Goal: Task Accomplishment & Management: Use online tool/utility

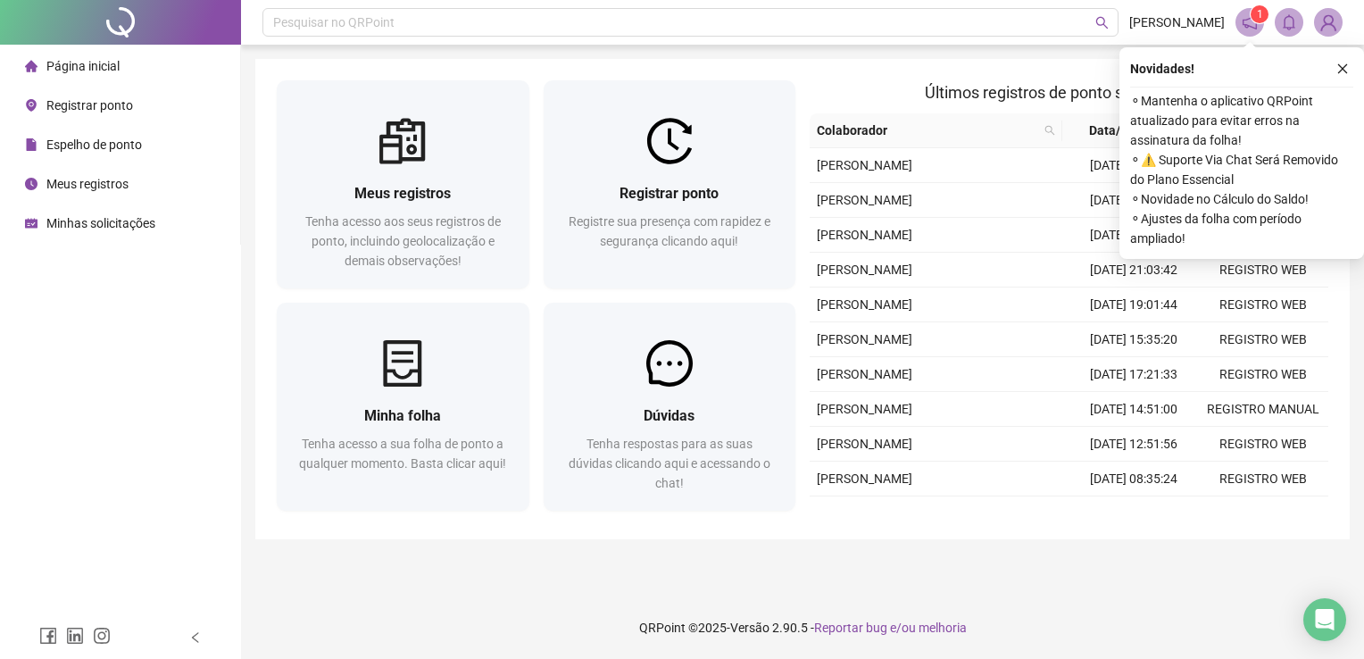
click at [683, 563] on main "Meus registros Tenha acesso aos seus registros de ponto, incluindo geolocalizaç…" at bounding box center [802, 320] width 1094 height 523
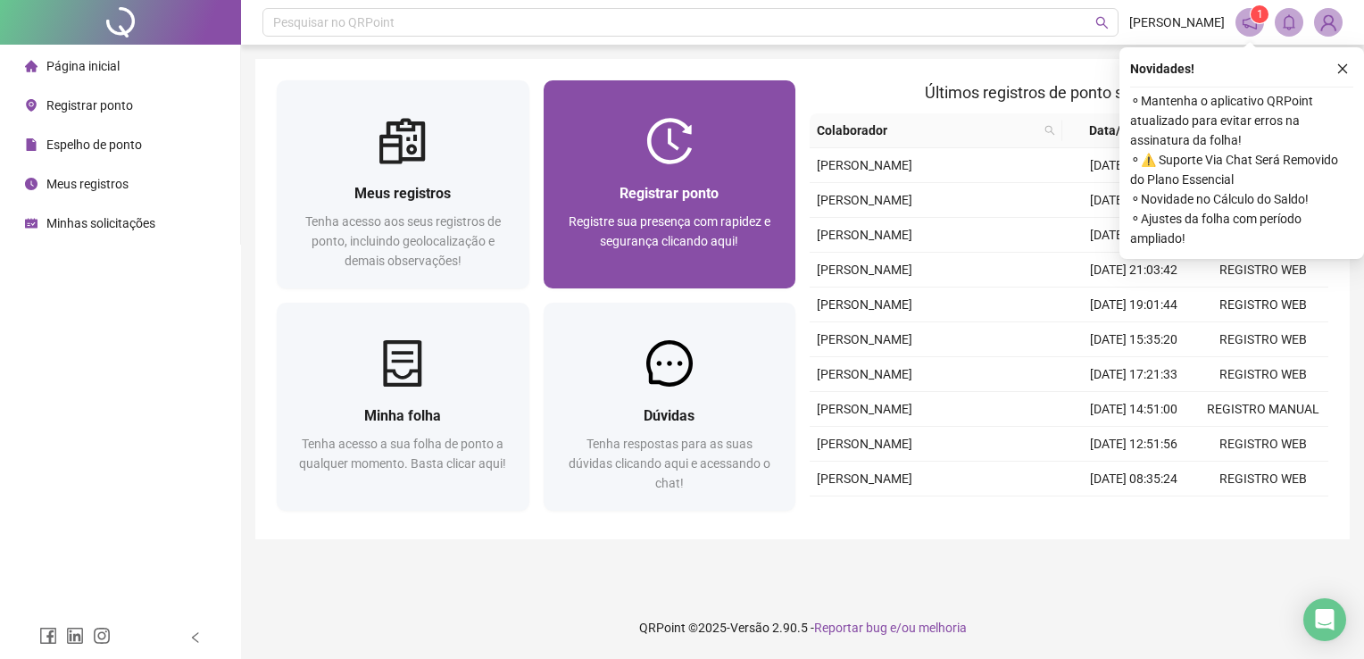
click at [695, 222] on span "Registre sua presença com rapidez e segurança clicando aqui!" at bounding box center [669, 231] width 202 height 34
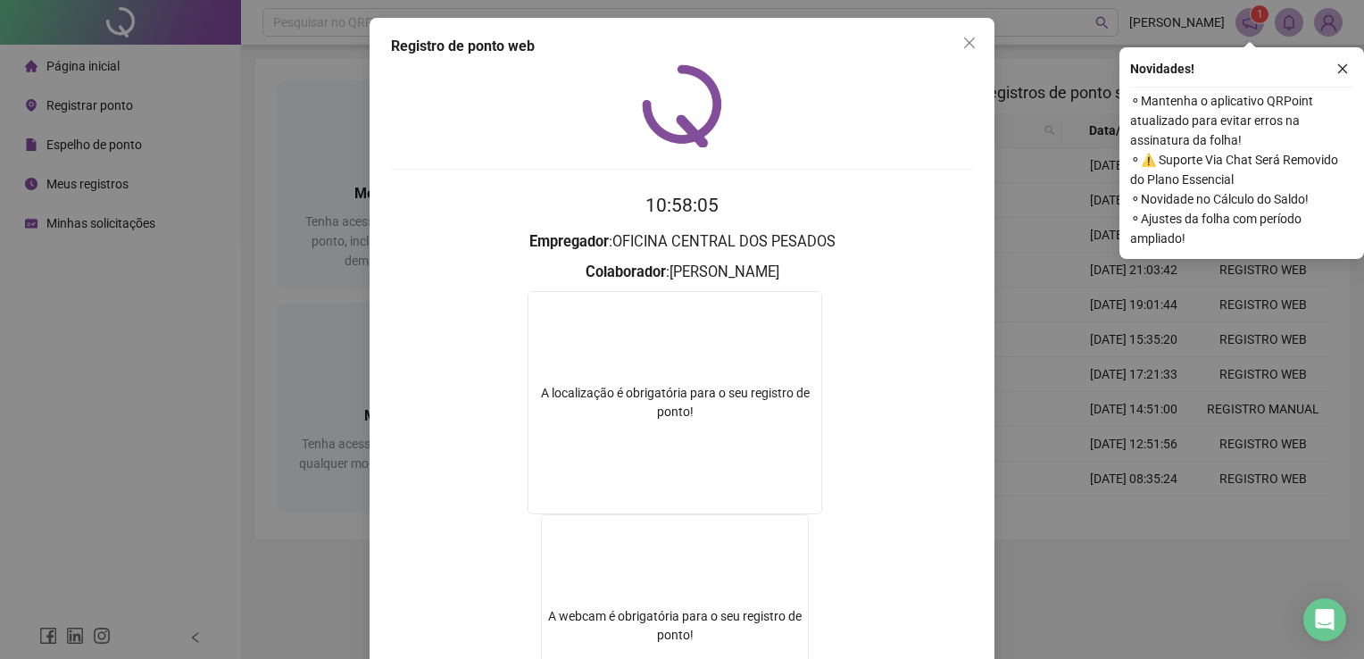
click at [1039, 535] on div "Registro de ponto web 10:58:05 Empregador : OFICINA CENTRAL DOS PESADOS Colabor…" at bounding box center [682, 329] width 1364 height 659
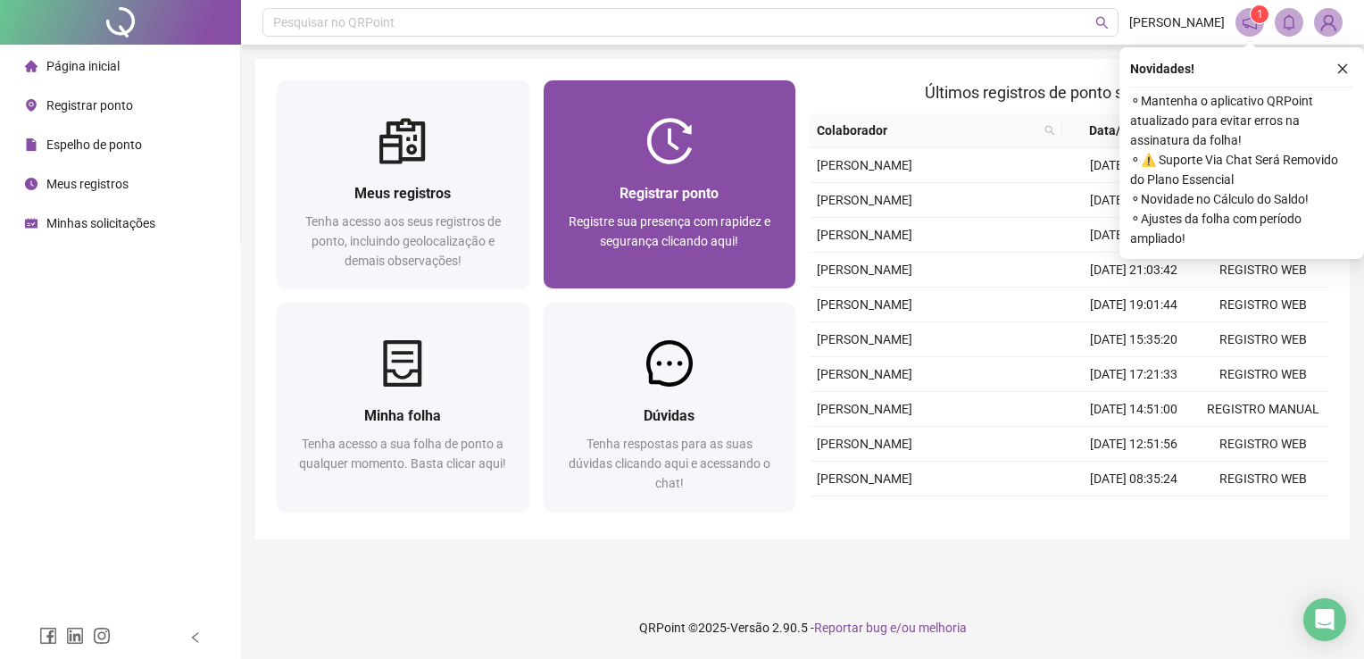
click at [717, 175] on div "Registrar ponto Registre sua presença com rapidez e segurança clicando aqui!" at bounding box center [669, 226] width 253 height 124
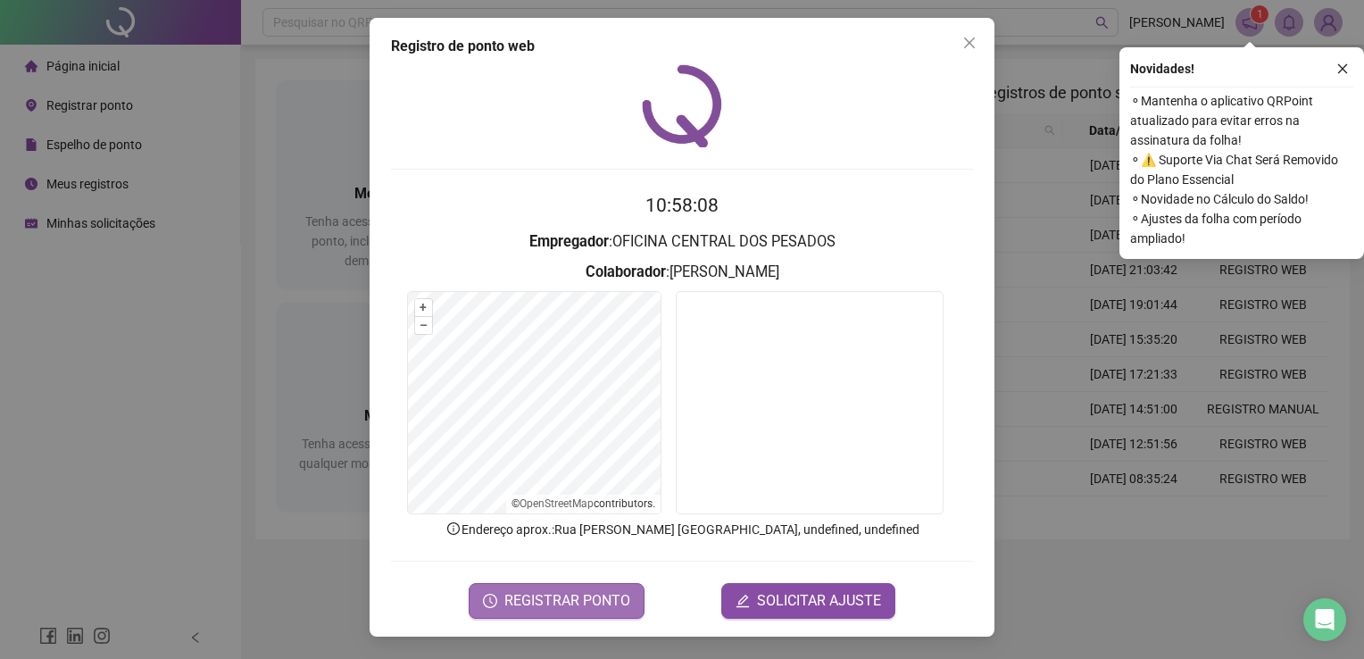
click at [593, 610] on button "REGISTRAR PONTO" at bounding box center [557, 601] width 176 height 36
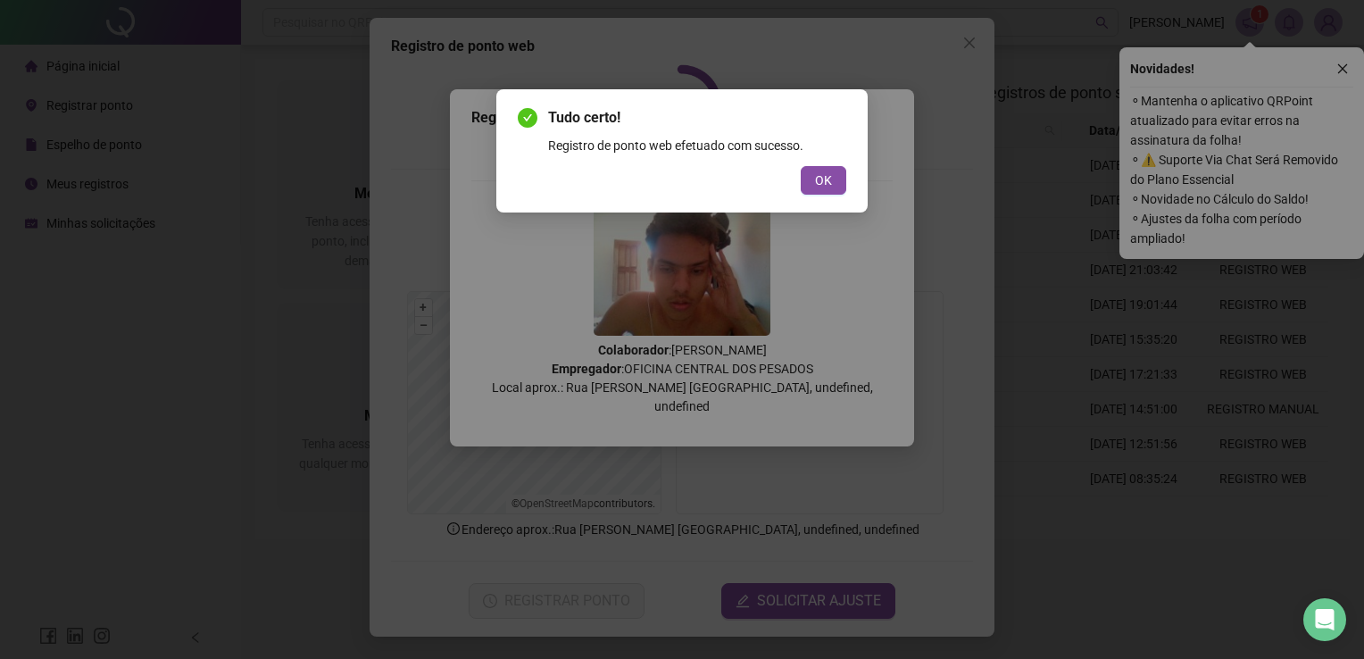
click at [834, 162] on div "Tudo certo! Registro de ponto web efetuado com sucesso. OK" at bounding box center [682, 150] width 328 height 87
click at [828, 180] on span "OK" at bounding box center [823, 180] width 17 height 20
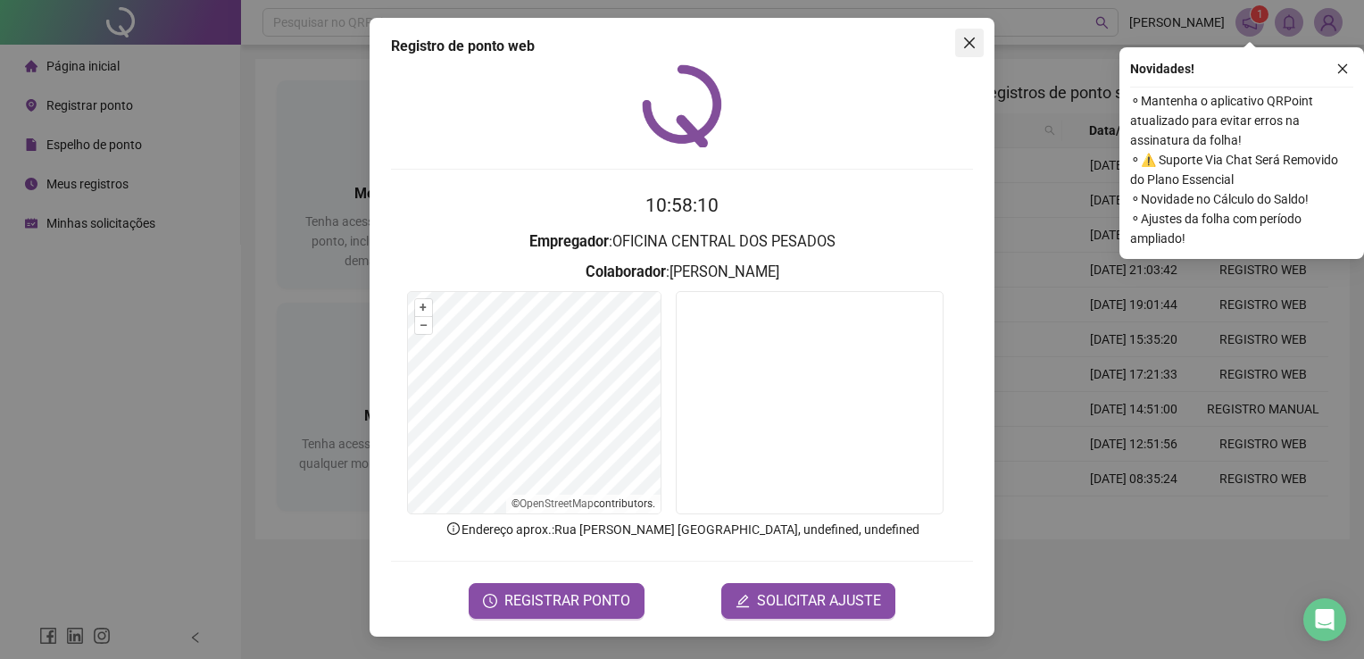
click at [969, 41] on icon "close" at bounding box center [969, 42] width 11 height 11
